Goal: Task Accomplishment & Management: Manage account settings

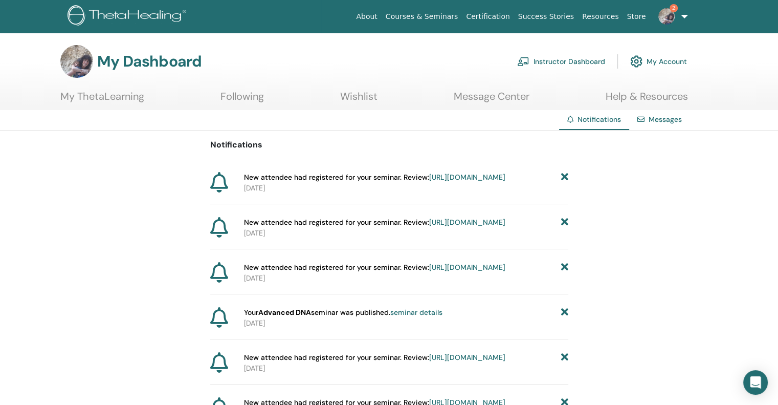
click at [429, 182] on link "https://member.thetahealing.com/instructor/seminar/374867/attendees" at bounding box center [467, 176] width 76 height 9
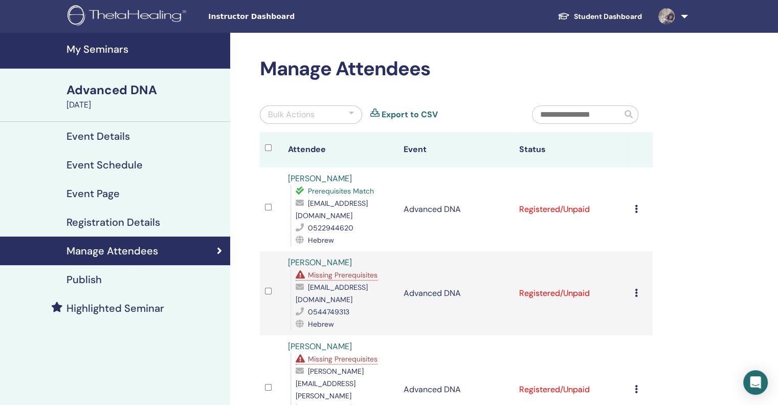
click at [636, 205] on icon at bounding box center [636, 209] width 3 height 8
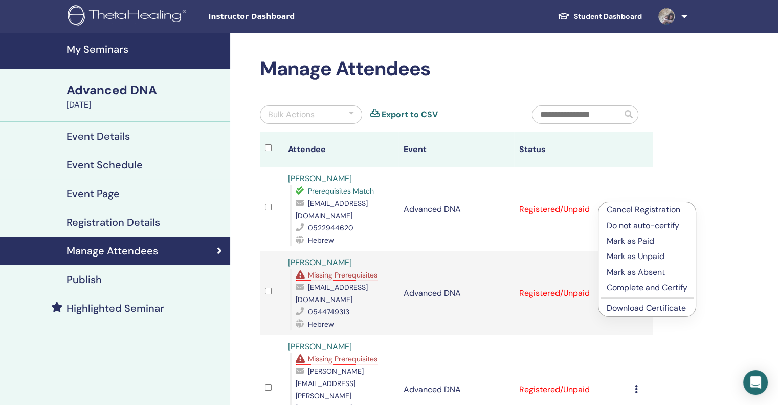
click at [629, 241] on p "Mark as Paid" at bounding box center [647, 241] width 81 height 12
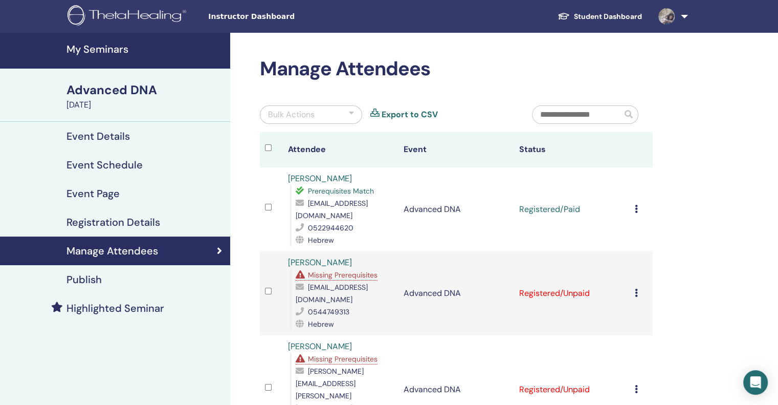
click at [635, 289] on icon at bounding box center [636, 293] width 3 height 8
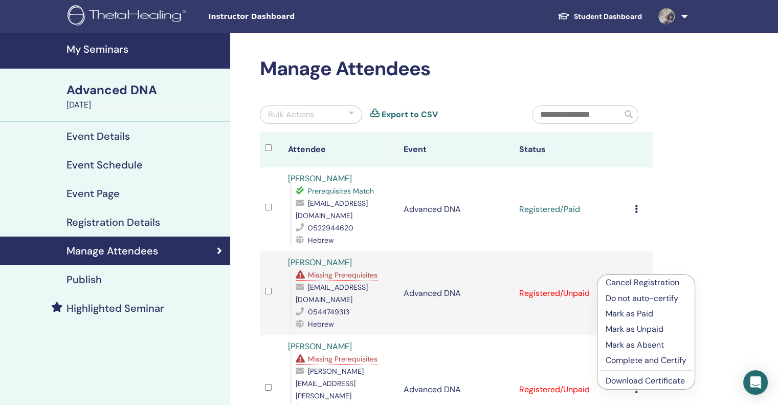
click at [630, 316] on p "Mark as Paid" at bounding box center [646, 313] width 81 height 12
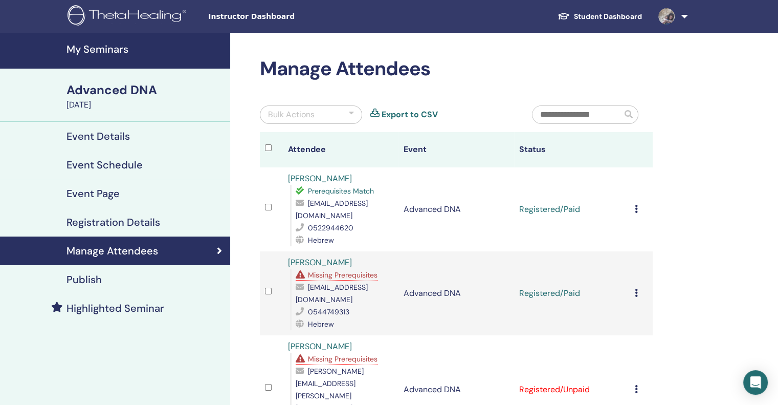
click at [636, 385] on icon at bounding box center [636, 389] width 3 height 8
click at [616, 388] on p "Mark as Paid" at bounding box center [646, 389] width 81 height 12
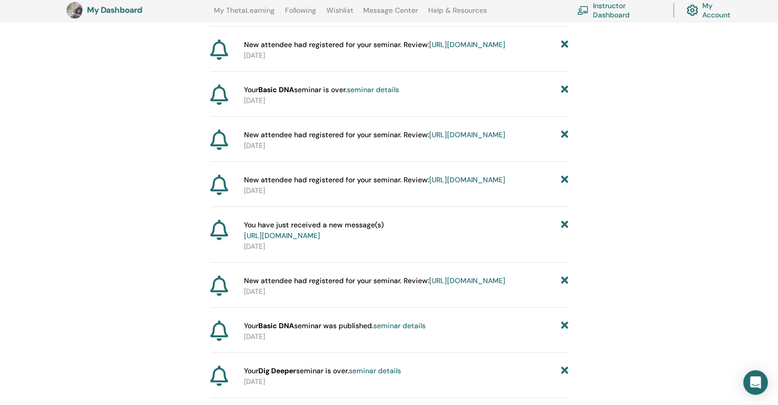
scroll to position [387, 0]
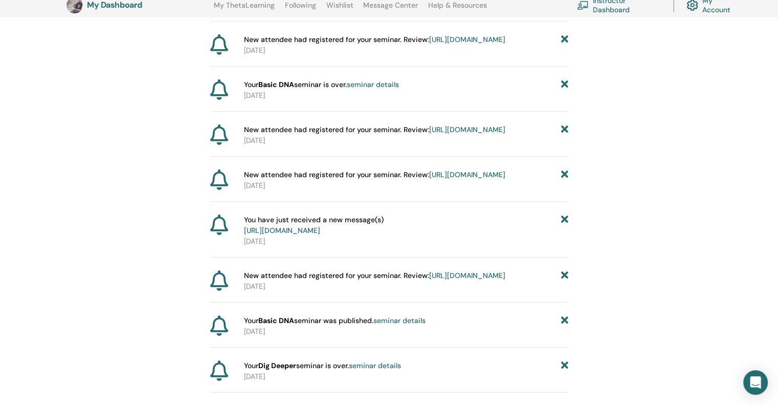
click at [314, 235] on link "https://member.thetahealing.com/message-center/messages/5dbd8139-4ab8-48b0-abdb…" at bounding box center [282, 230] width 76 height 9
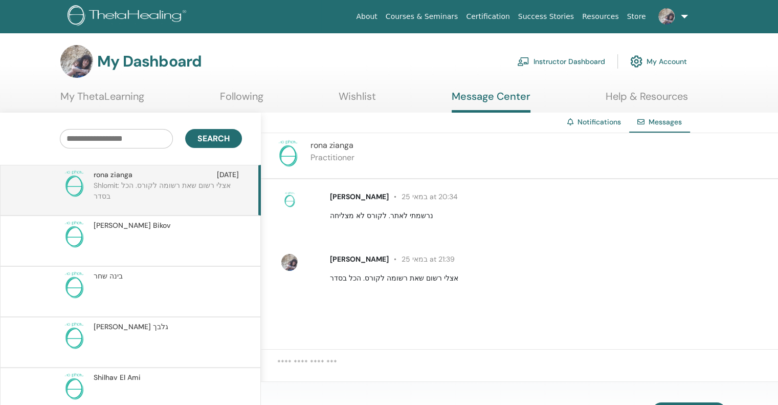
click at [111, 229] on span "[PERSON_NAME]" at bounding box center [132, 225] width 77 height 11
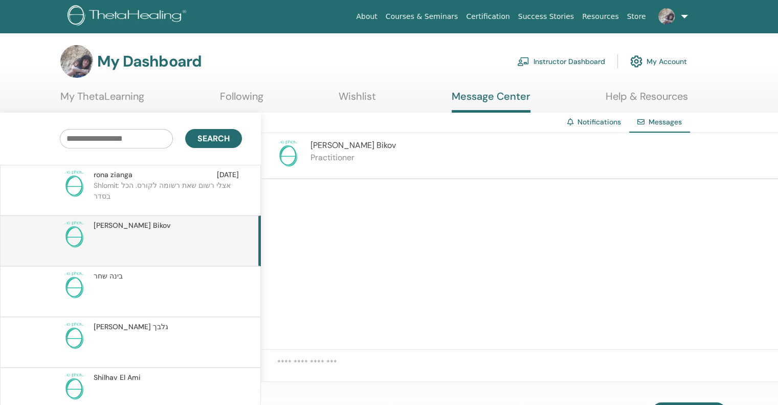
click at [112, 277] on span "[PERSON_NAME] [PERSON_NAME]" at bounding box center [108, 276] width 29 height 11
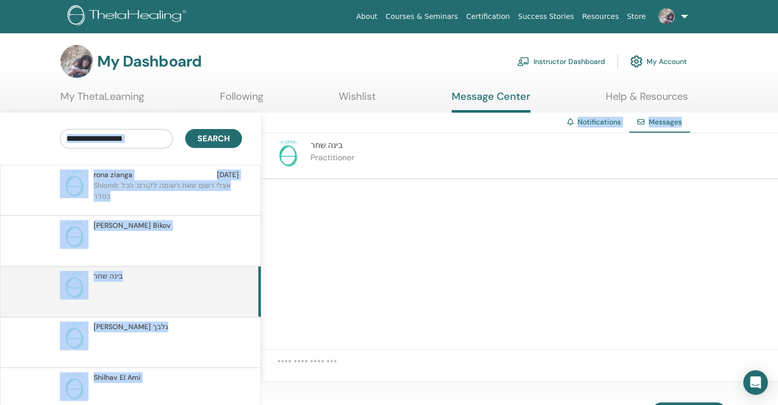
drag, startPoint x: 763, startPoint y: 107, endPoint x: 785, endPoint y: 123, distance: 27.8
click at [778, 123] on html "About Courses & Seminars Certification Success Stories Resources Store SA Shlom…" at bounding box center [389, 202] width 778 height 405
click at [642, 118] on div "Messages" at bounding box center [659, 123] width 61 height 20
click at [241, 95] on link "Following" at bounding box center [241, 100] width 43 height 20
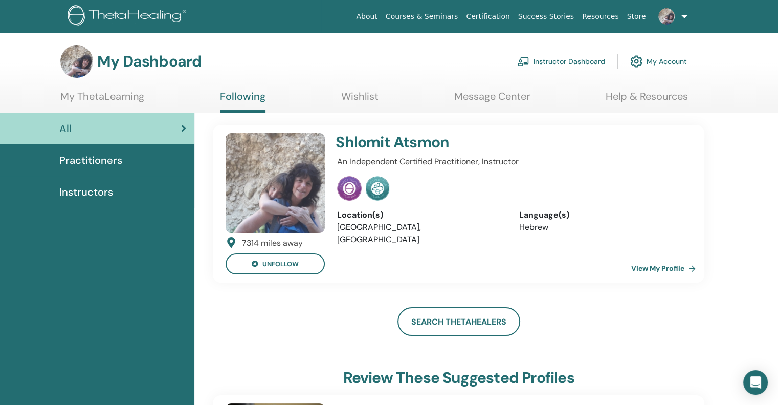
click at [241, 95] on link "Following" at bounding box center [243, 101] width 46 height 23
click at [649, 61] on link "My Account" at bounding box center [658, 61] width 57 height 23
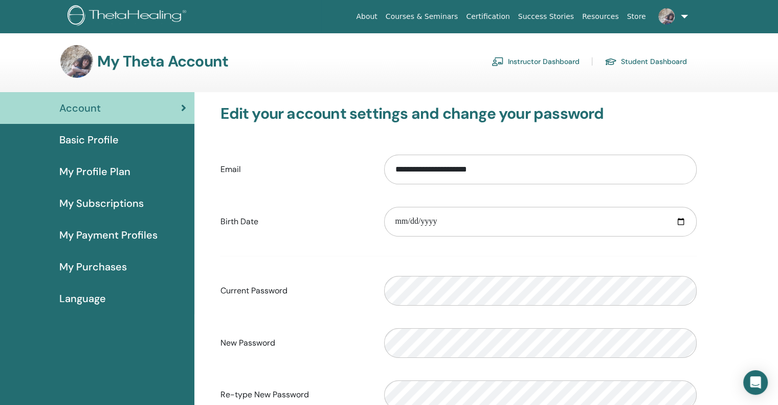
click at [152, 236] on span "My Payment Profiles" at bounding box center [108, 234] width 98 height 15
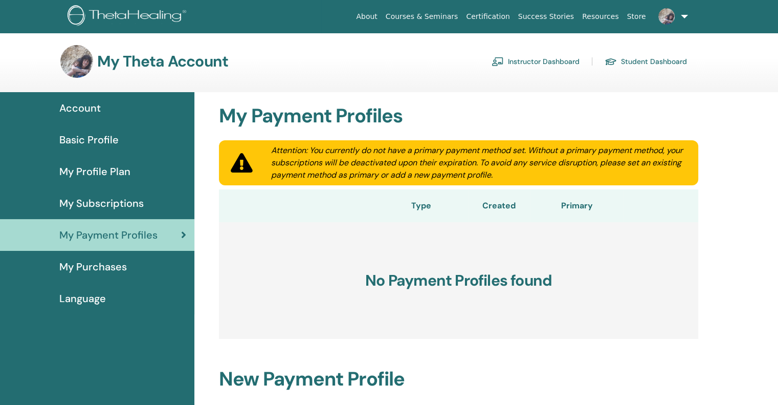
click at [150, 236] on span "My Payment Profiles" at bounding box center [108, 234] width 98 height 15
click at [147, 239] on span "My Payment Profiles" at bounding box center [108, 234] width 98 height 15
